Goal: Information Seeking & Learning: Learn about a topic

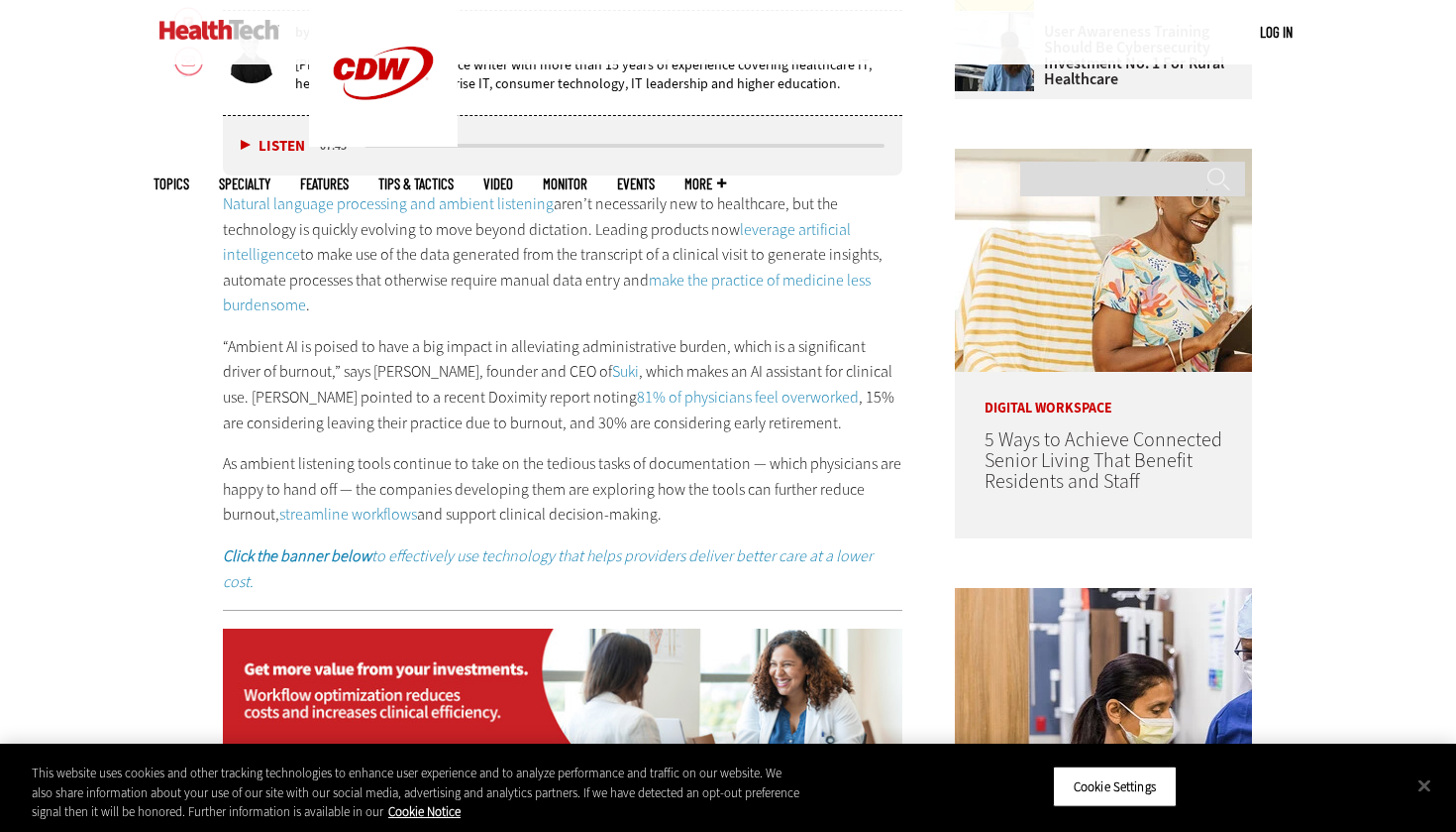
scroll to position [1062, 0]
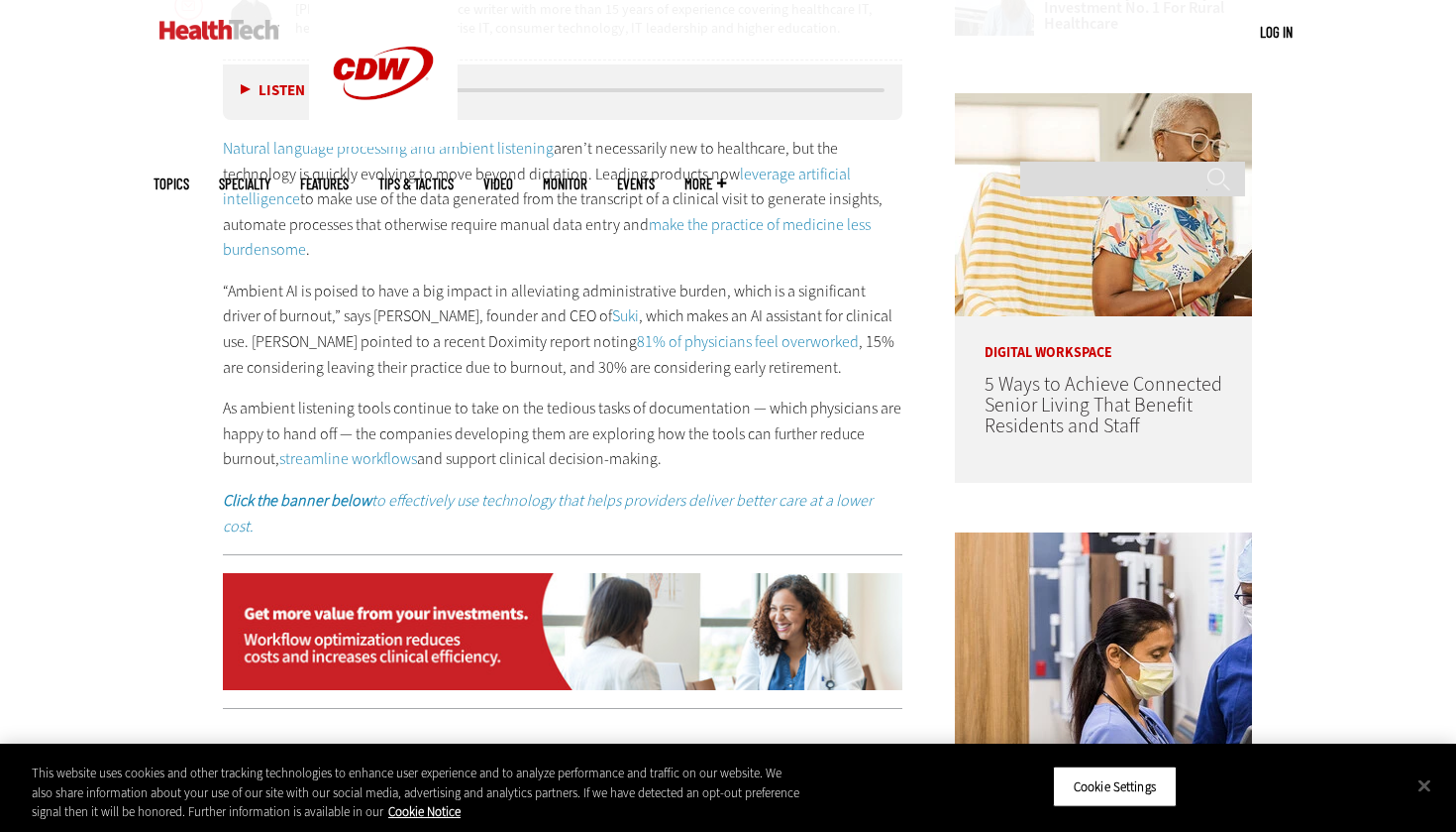
drag, startPoint x: 207, startPoint y: 148, endPoint x: 736, endPoint y: 444, distance: 606.2
copy div "Natural language processing and ambient listening aren’t necessarily new to hea…"
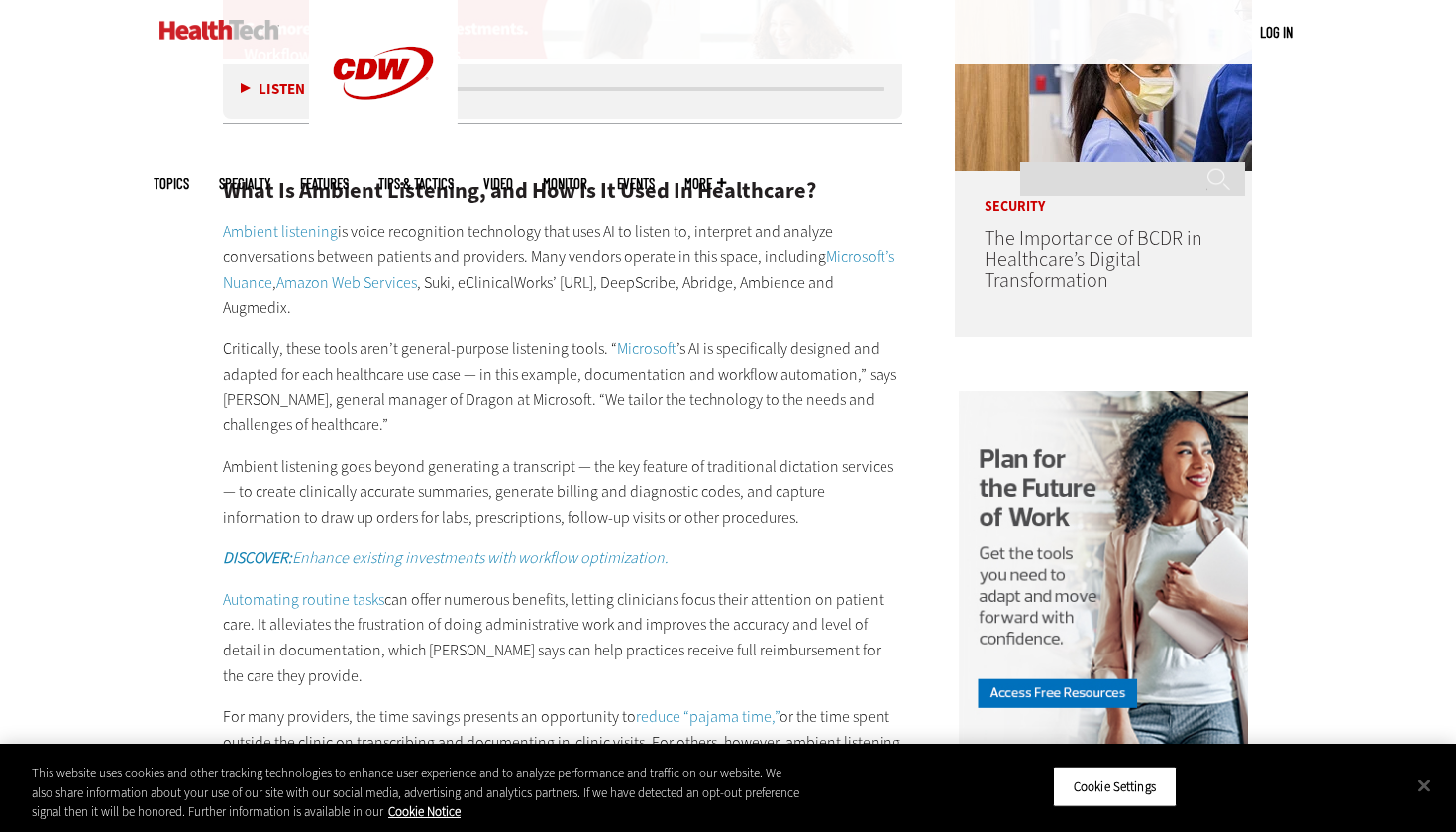
scroll to position [1650, 0]
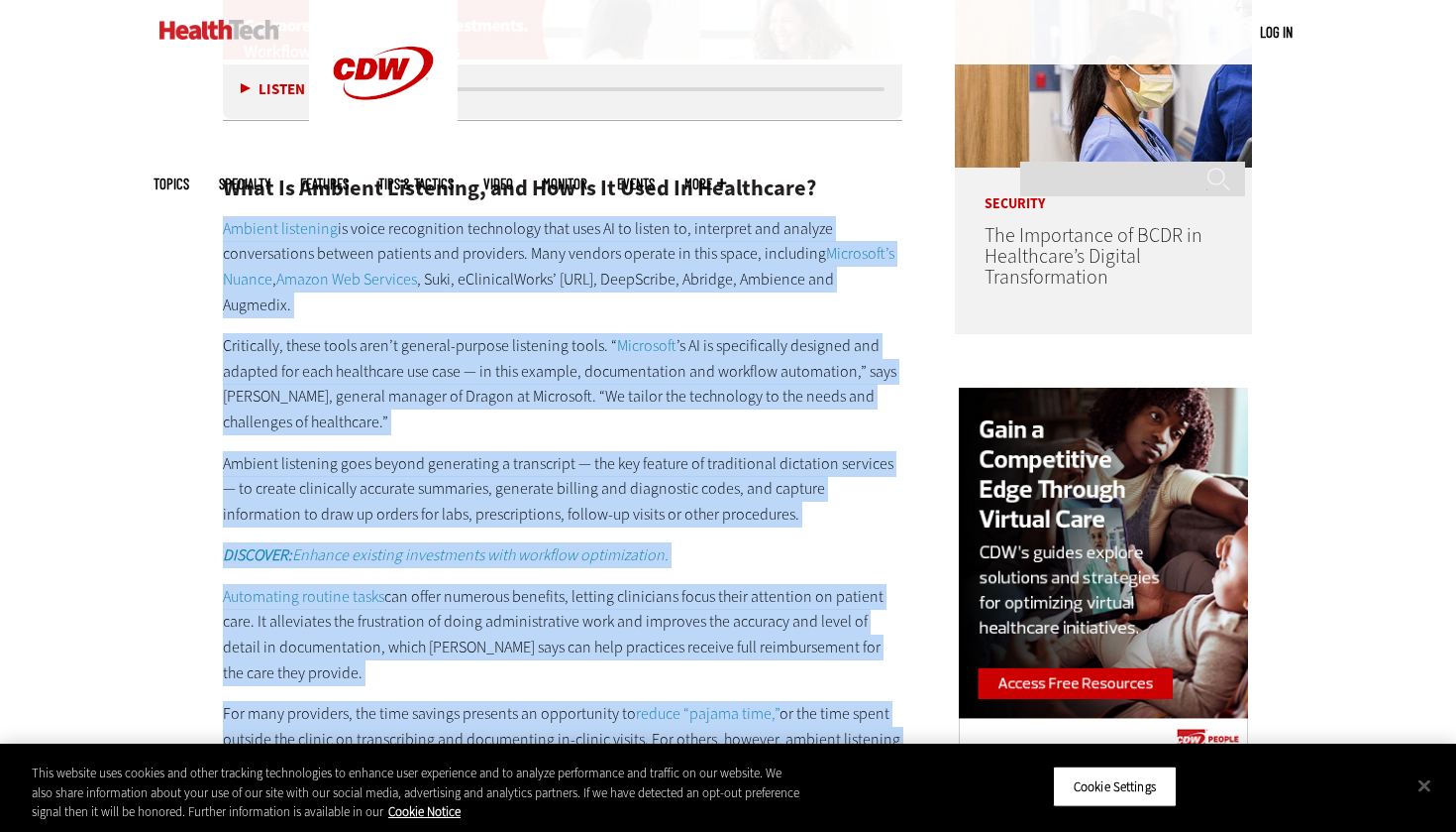
drag, startPoint x: 217, startPoint y: 217, endPoint x: 888, endPoint y: 726, distance: 842.2
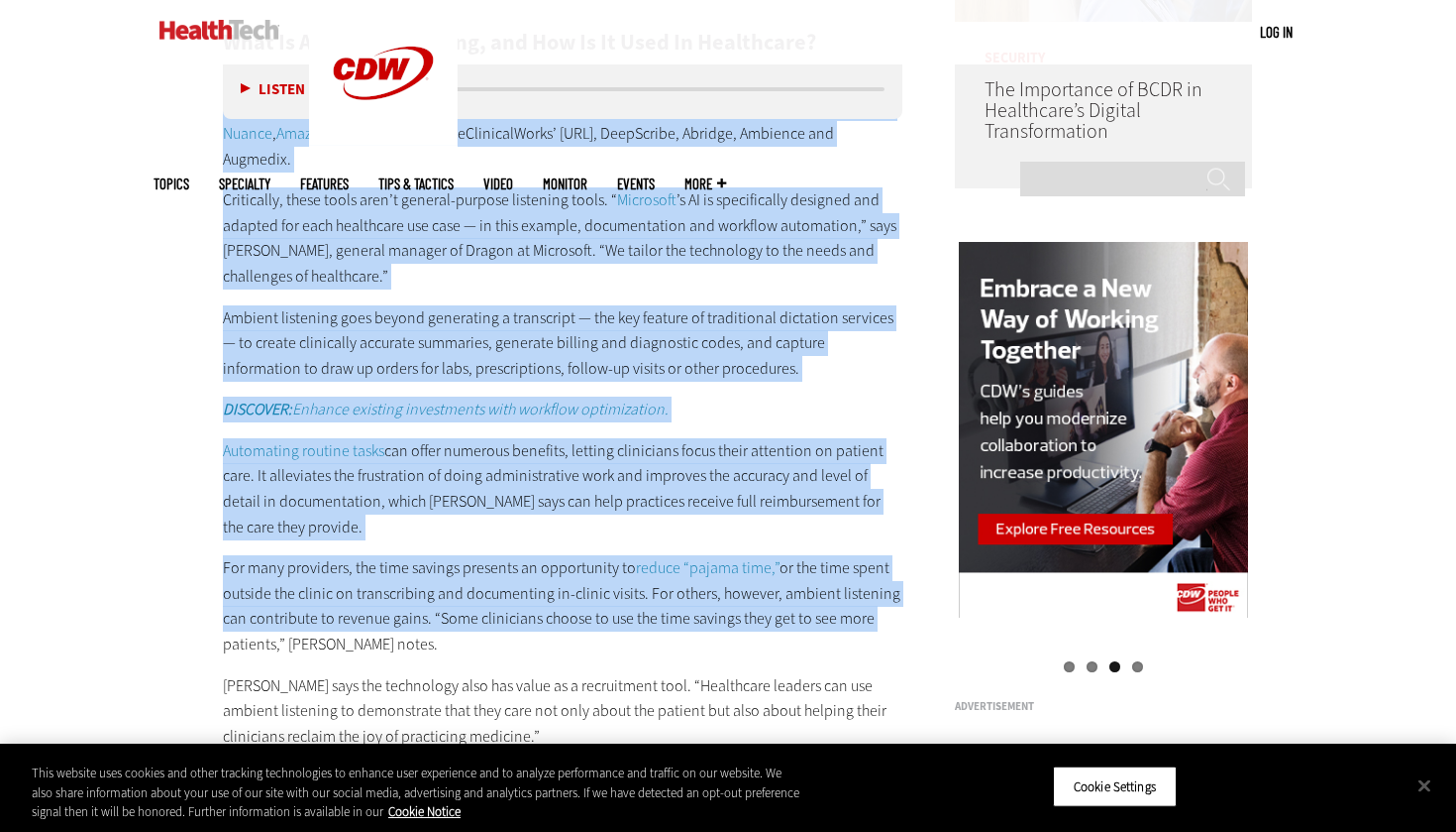
scroll to position [1800, 0]
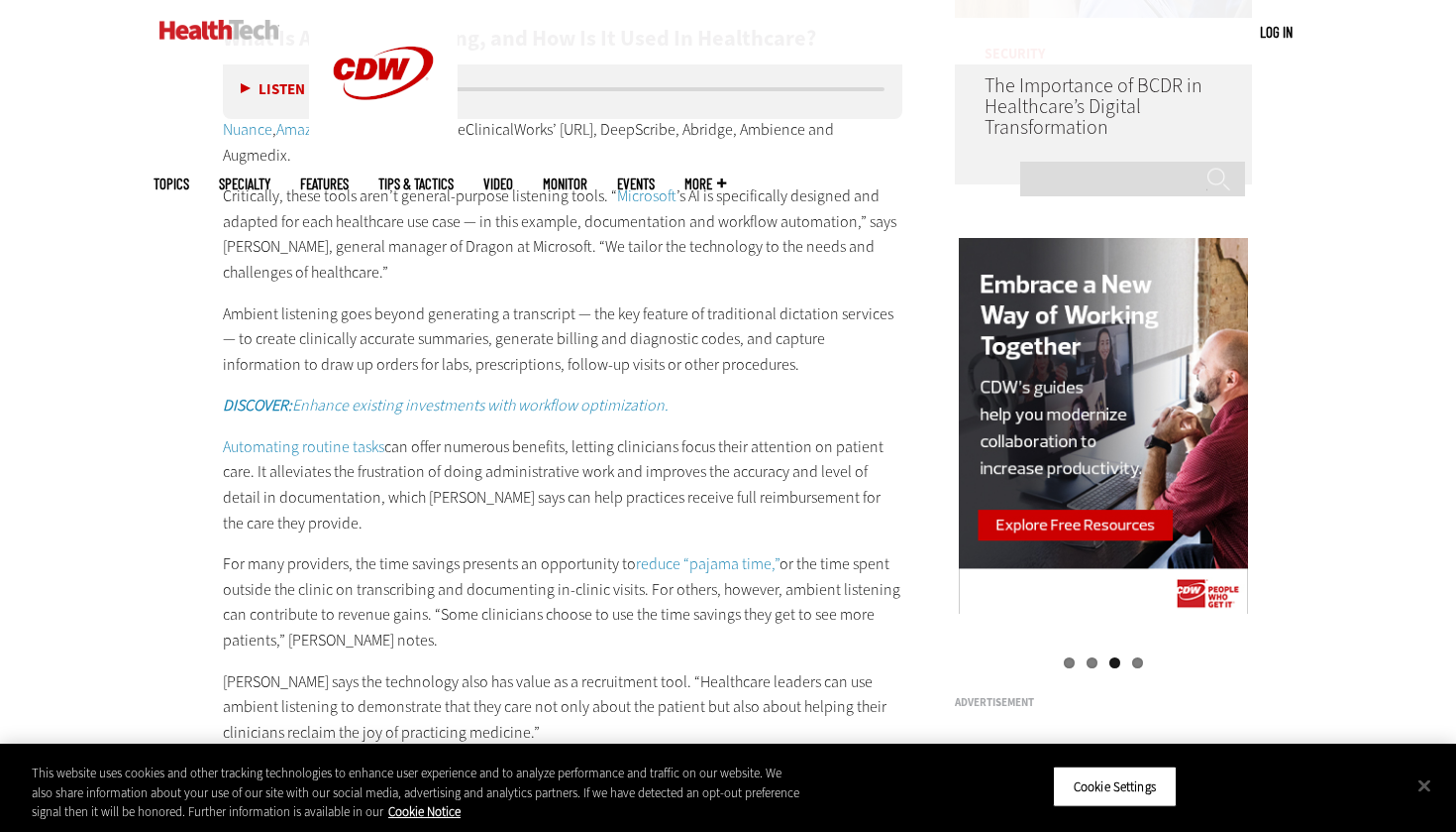
click at [585, 679] on p "[PERSON_NAME] says the technology also has value as a recruitment tool. “Health…" at bounding box center [563, 707] width 680 height 76
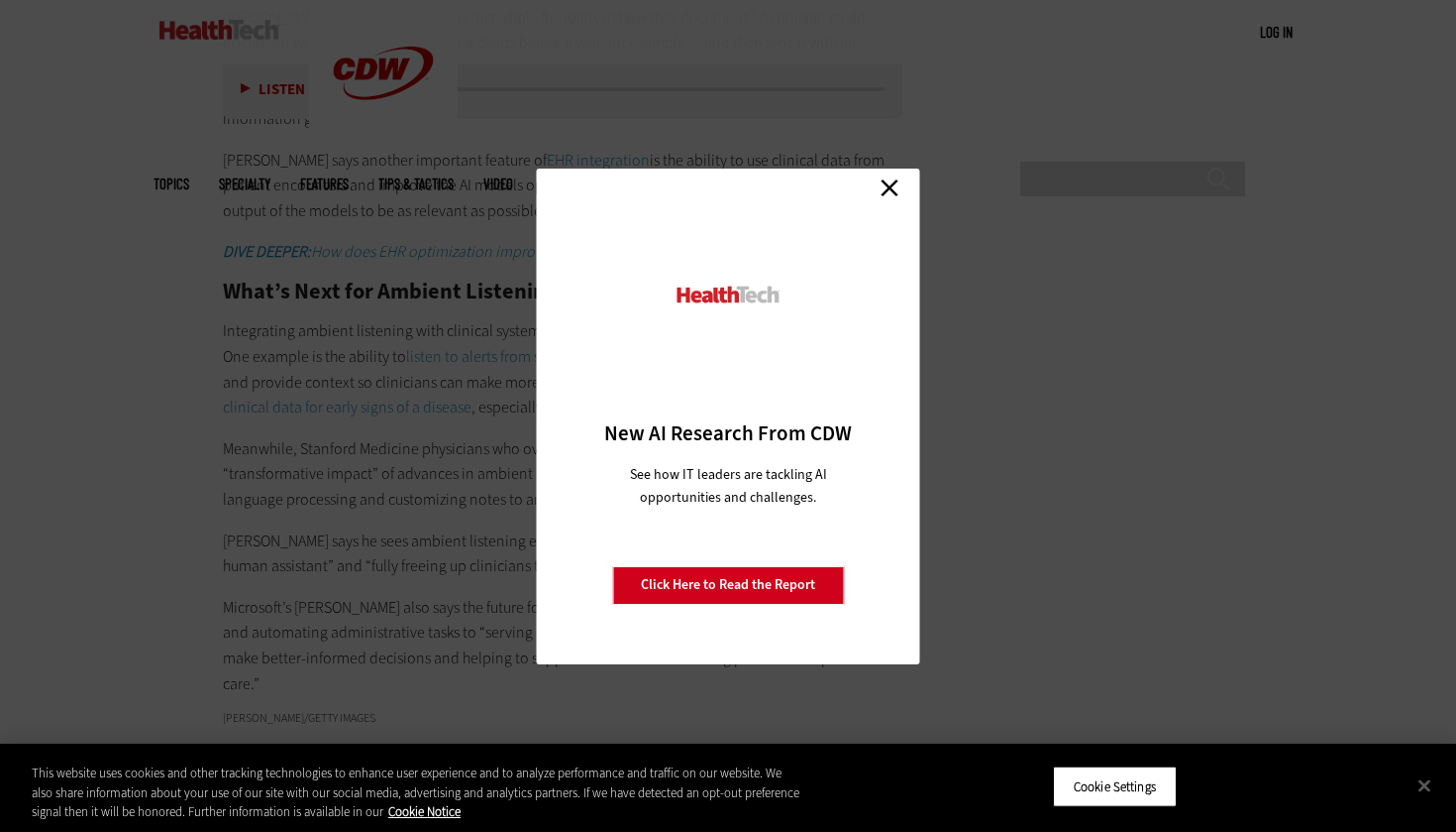
scroll to position [3476, 0]
click at [725, 585] on link "Click Here to Read the Report" at bounding box center [728, 585] width 232 height 38
